Goal: Complete application form

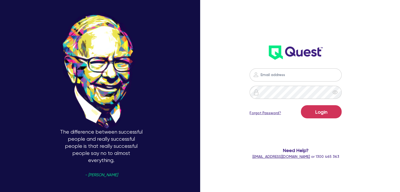
type input "[PERSON_NAME][EMAIL_ADDRESS][DOMAIN_NAME]"
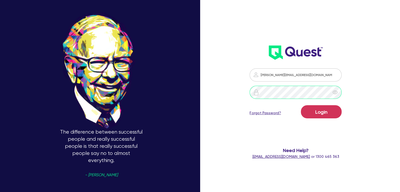
click at [301, 105] on button "Login" at bounding box center [321, 111] width 41 height 13
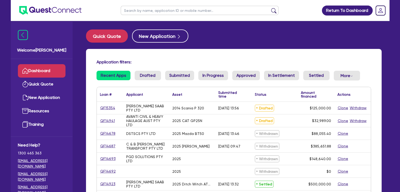
click at [143, 12] on input "text" at bounding box center [200, 10] width 158 height 9
type input "civil network"
click at [270, 8] on button "submit" at bounding box center [274, 11] width 8 height 7
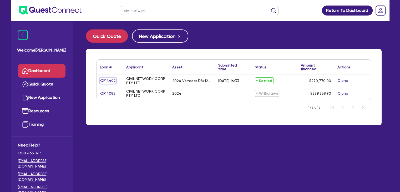
click at [107, 80] on link "QF14402" at bounding box center [108, 81] width 16 height 6
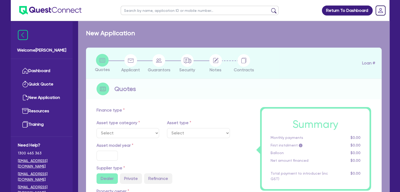
select select "PRIMARY_ASSETS"
type input "2024"
radio input "true"
type input "275,770"
type input "5,000"
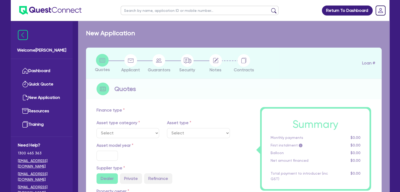
type input "30"
type input "82,731"
type input "3"
type input "8,123.1"
type input "6.85"
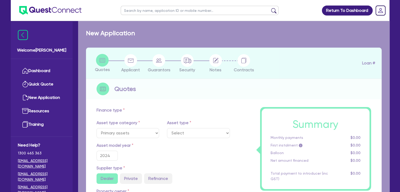
select select "CONSTRUCTION_AND_EARTHMOVING_EQUIPMENT"
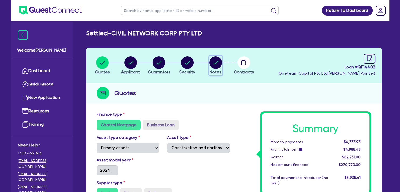
click at [211, 67] on icon "button" at bounding box center [216, 62] width 13 height 13
select select "Other"
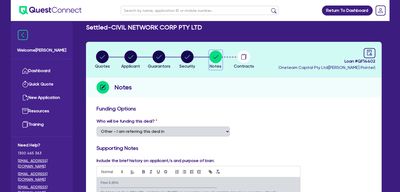
scroll to position [6, 0]
click at [372, 51] on icon "audit" at bounding box center [369, 53] width 5 height 6
select select "SETTLED"
select select "Flexicommercial"
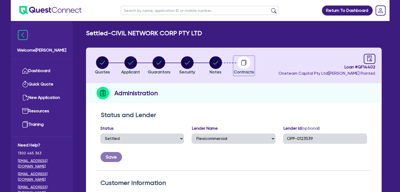
click at [243, 56] on circle "button" at bounding box center [244, 62] width 13 height 13
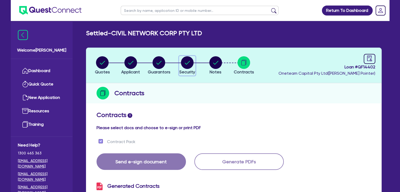
click at [189, 58] on circle "button" at bounding box center [187, 62] width 13 height 13
select select "PRIMARY_ASSETS"
select select "CONSTRUCTION_AND_EARTHMOVING_EQUIPMENT"
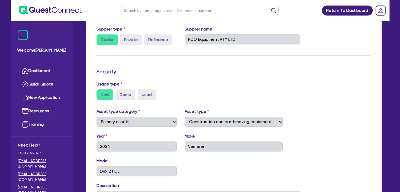
scroll to position [101, 0]
